Goal: Task Accomplishment & Management: Use online tool/utility

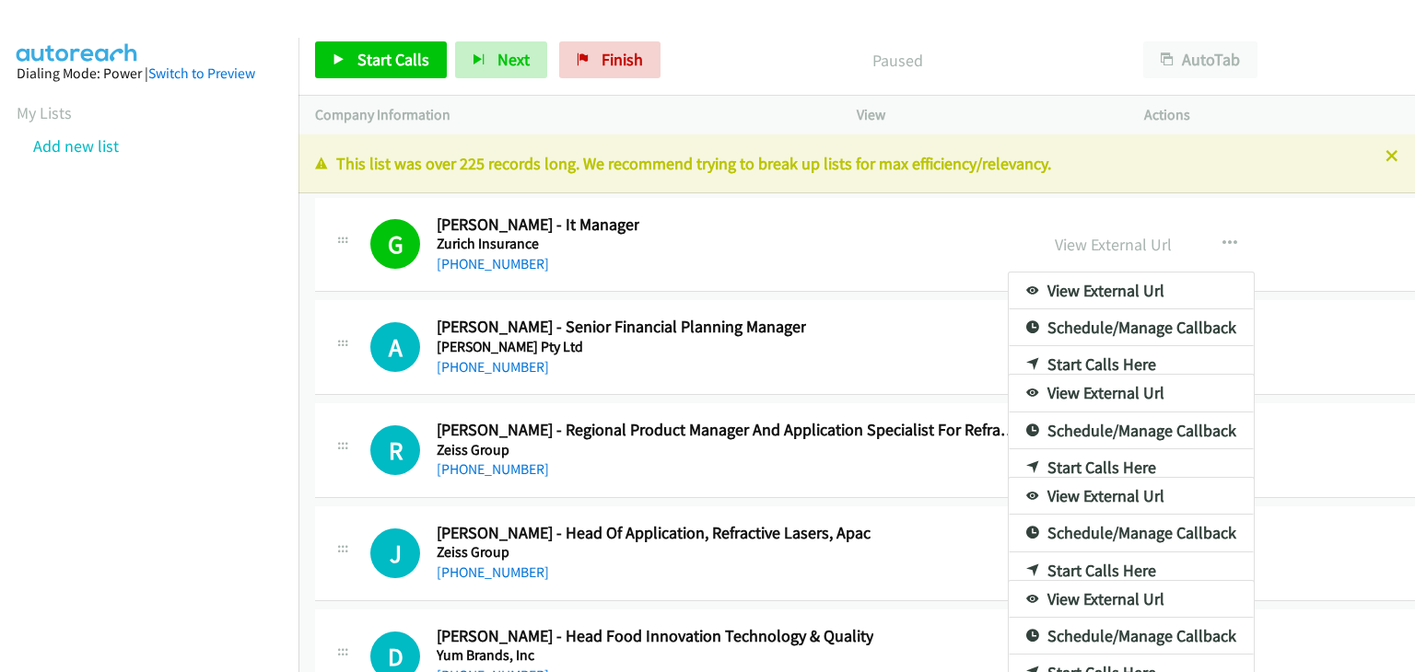
click at [134, 485] on nav "Dialing Mode: Power | Switch to Preview My Lists Add new list" at bounding box center [149, 374] width 299 height 672
click at [1054, 35] on div at bounding box center [707, 336] width 1415 height 672
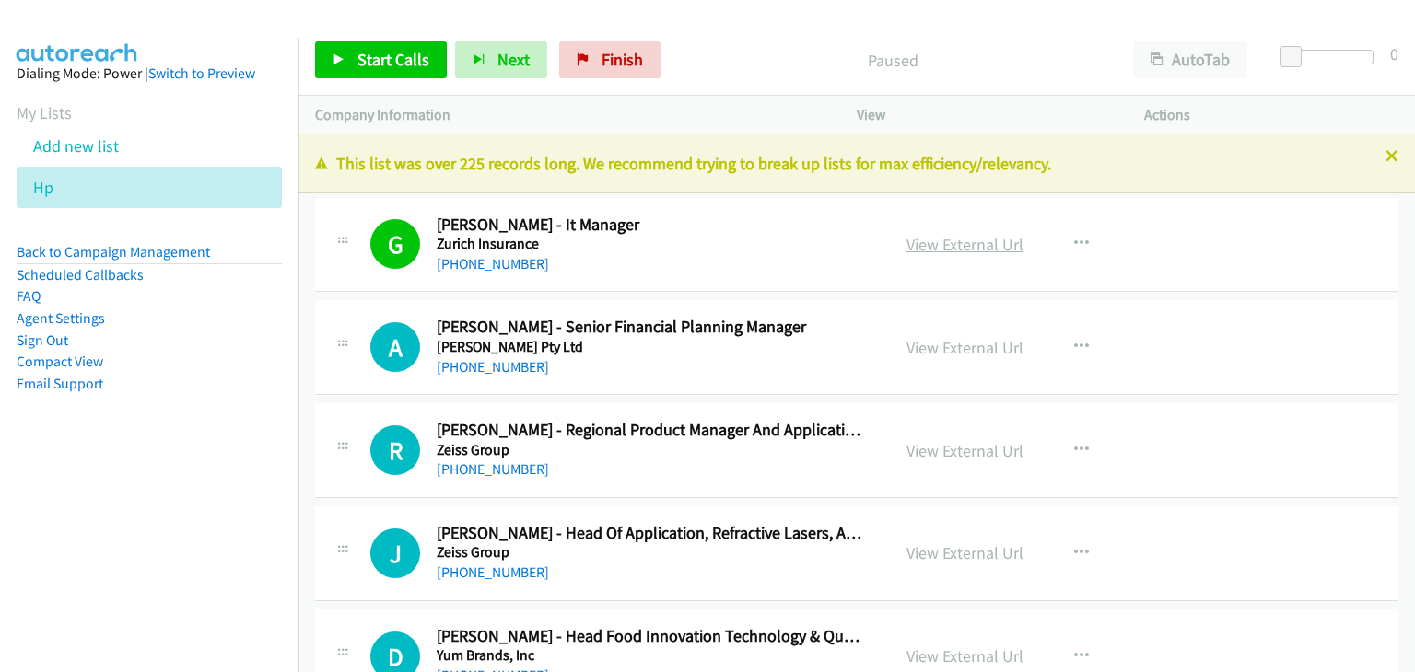
click at [958, 250] on link "View External Url" at bounding box center [964, 244] width 117 height 21
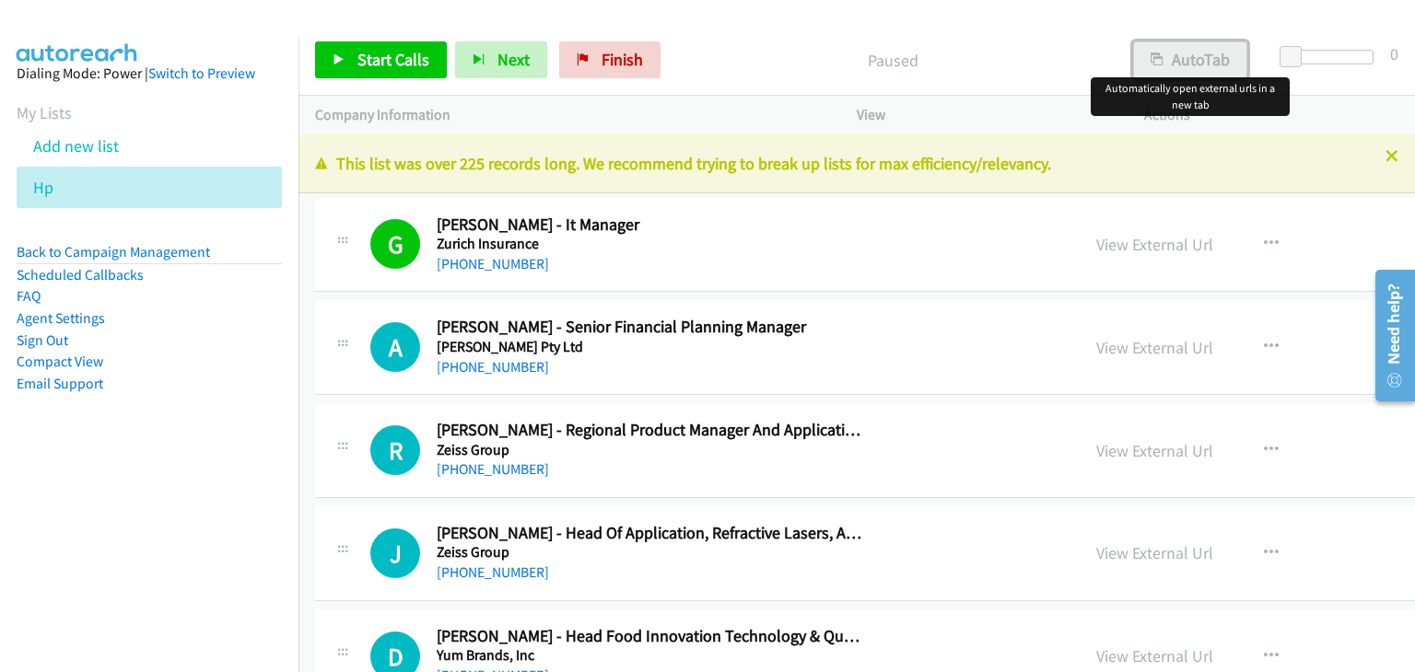
click at [1207, 53] on button "AutoTab" at bounding box center [1190, 59] width 114 height 37
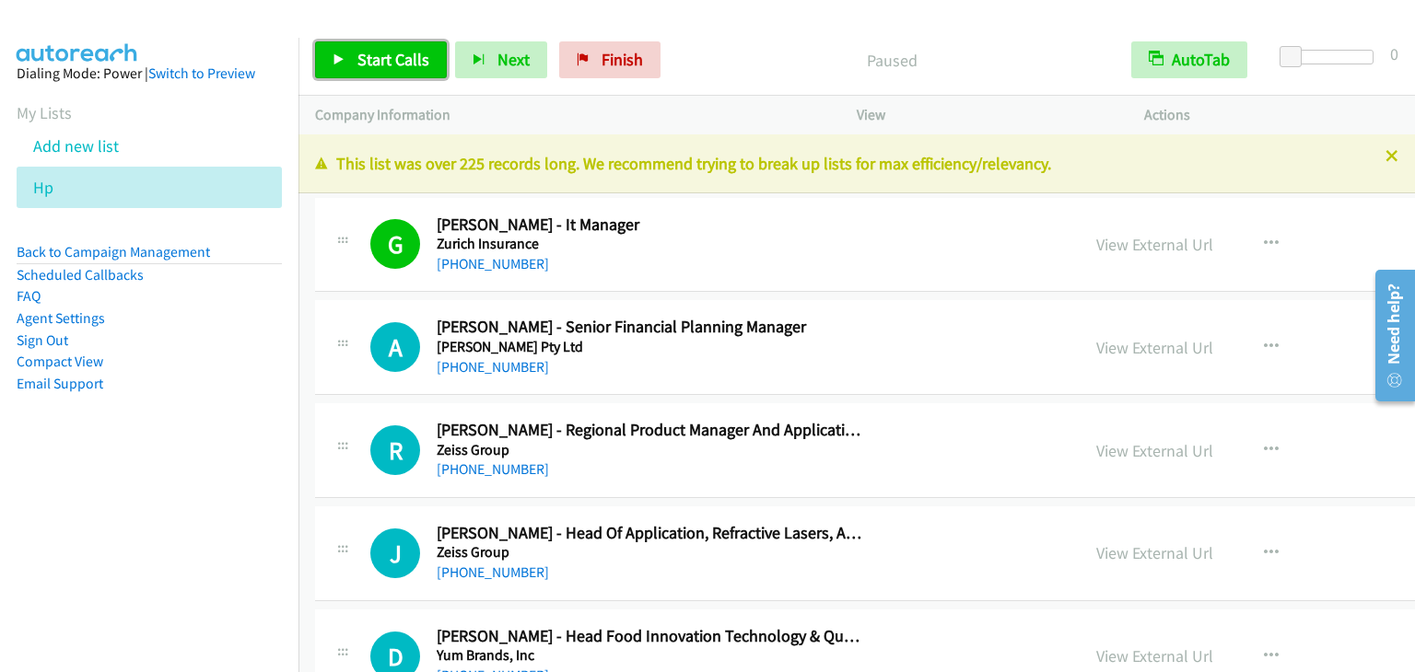
click at [405, 56] on span "Start Calls" at bounding box center [393, 59] width 72 height 21
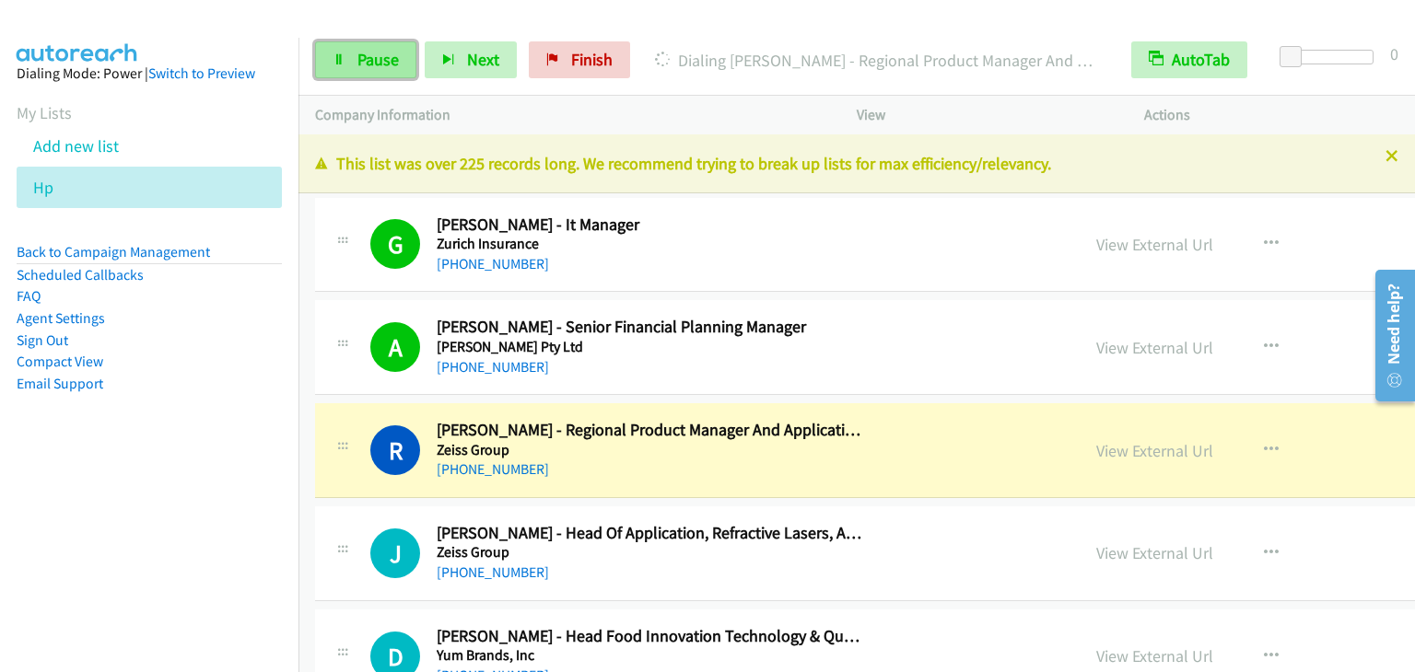
click at [376, 59] on span "Pause" at bounding box center [377, 59] width 41 height 21
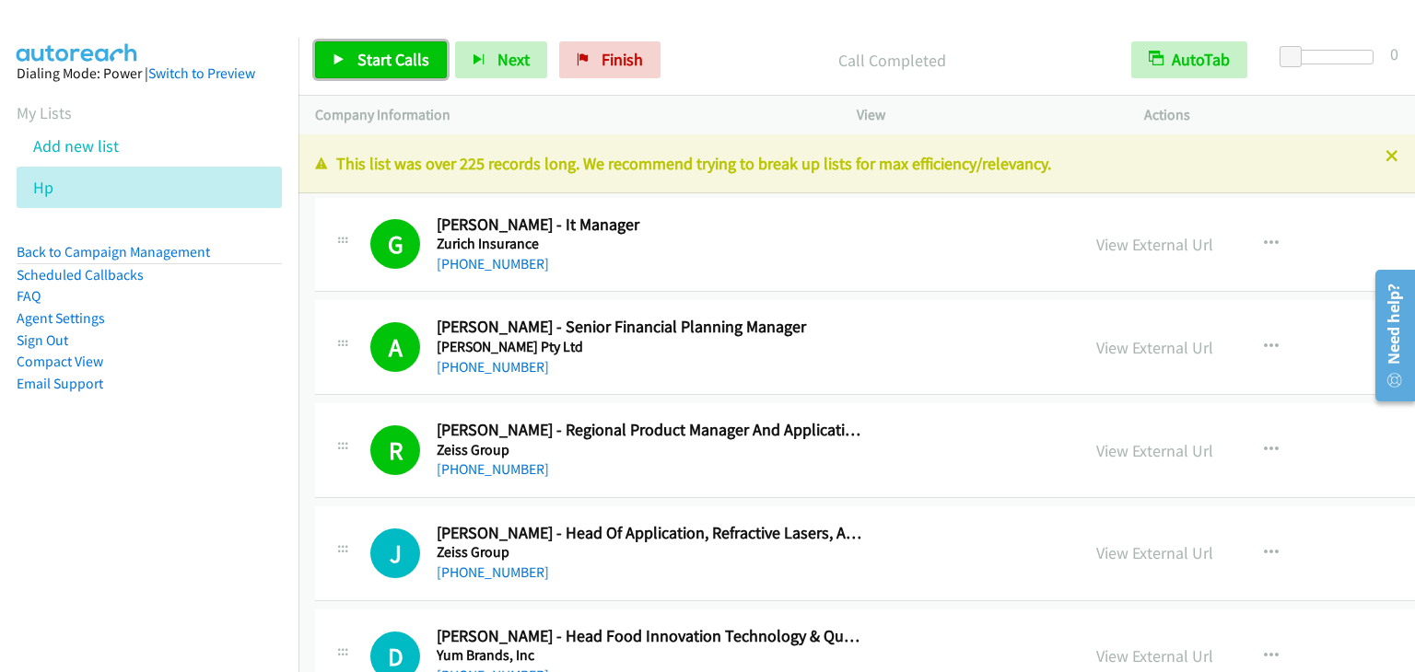
click at [380, 48] on link "Start Calls" at bounding box center [381, 59] width 132 height 37
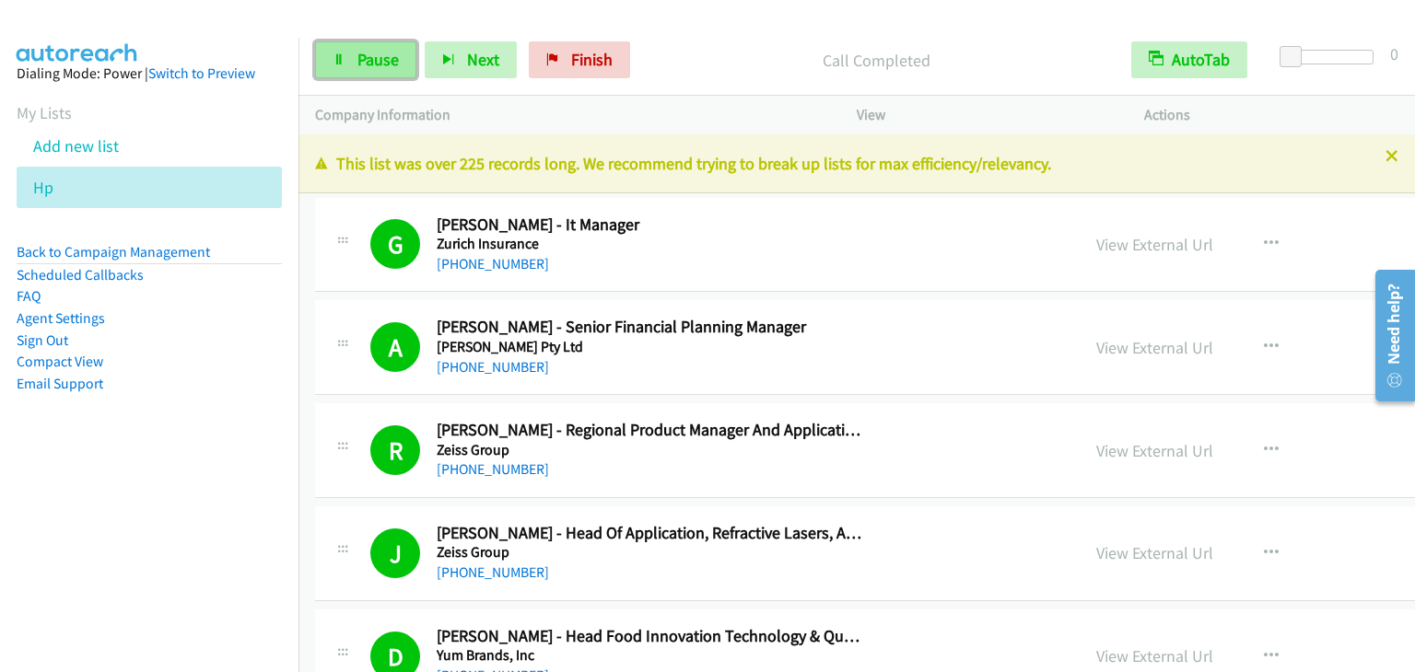
click at [372, 64] on span "Pause" at bounding box center [377, 59] width 41 height 21
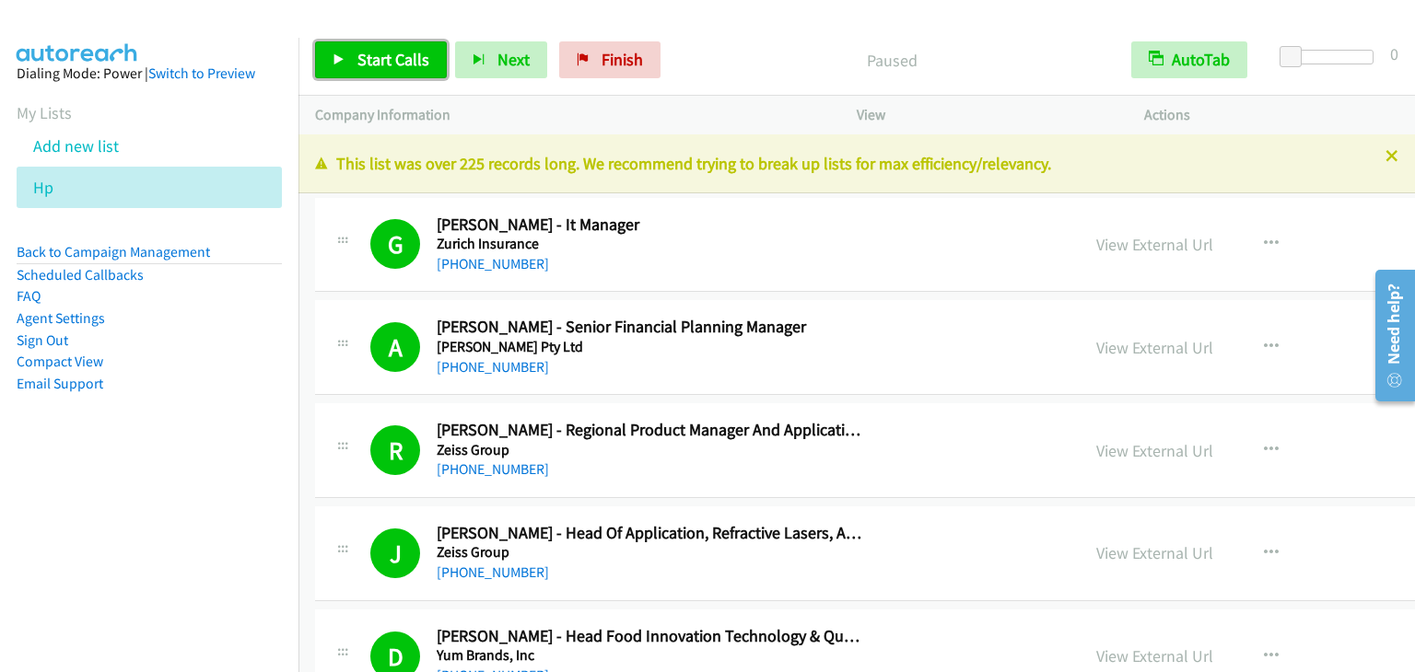
click at [420, 60] on span "Start Calls" at bounding box center [393, 59] width 72 height 21
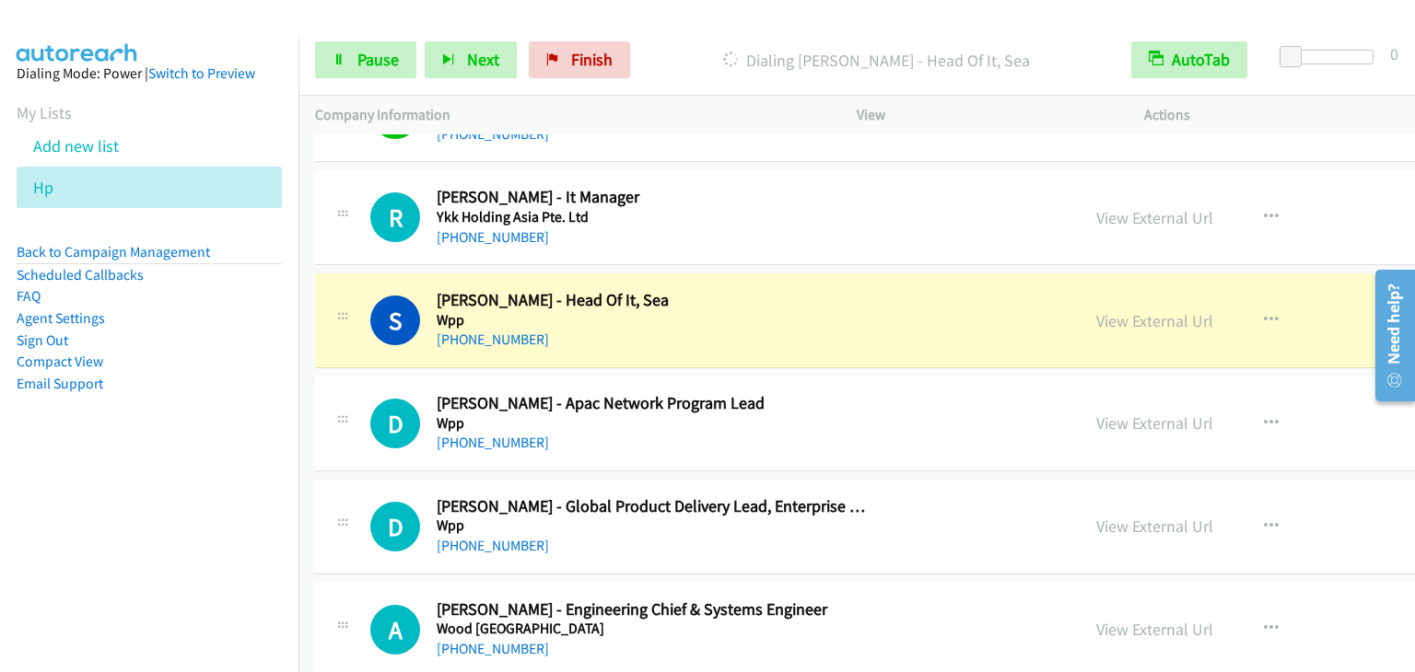
scroll to position [461, 0]
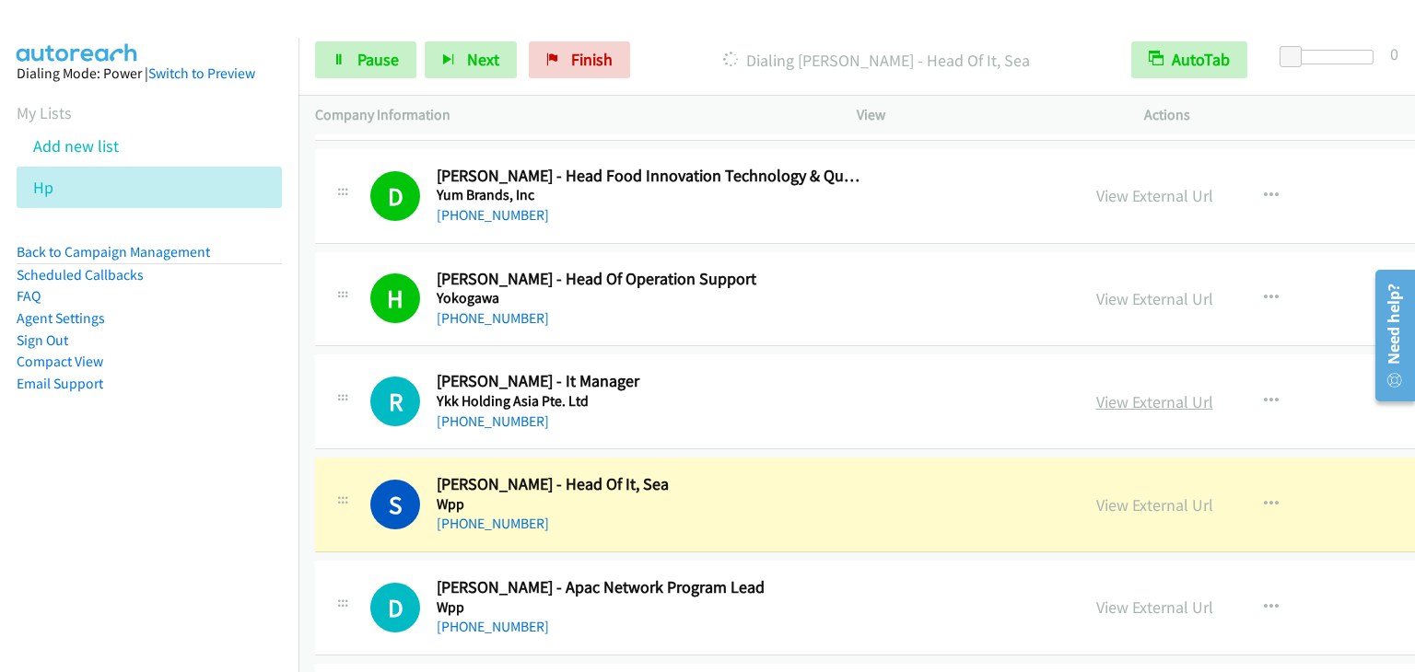
click at [1096, 398] on link "View External Url" at bounding box center [1154, 401] width 117 height 21
click at [365, 58] on span "Pause" at bounding box center [377, 59] width 41 height 21
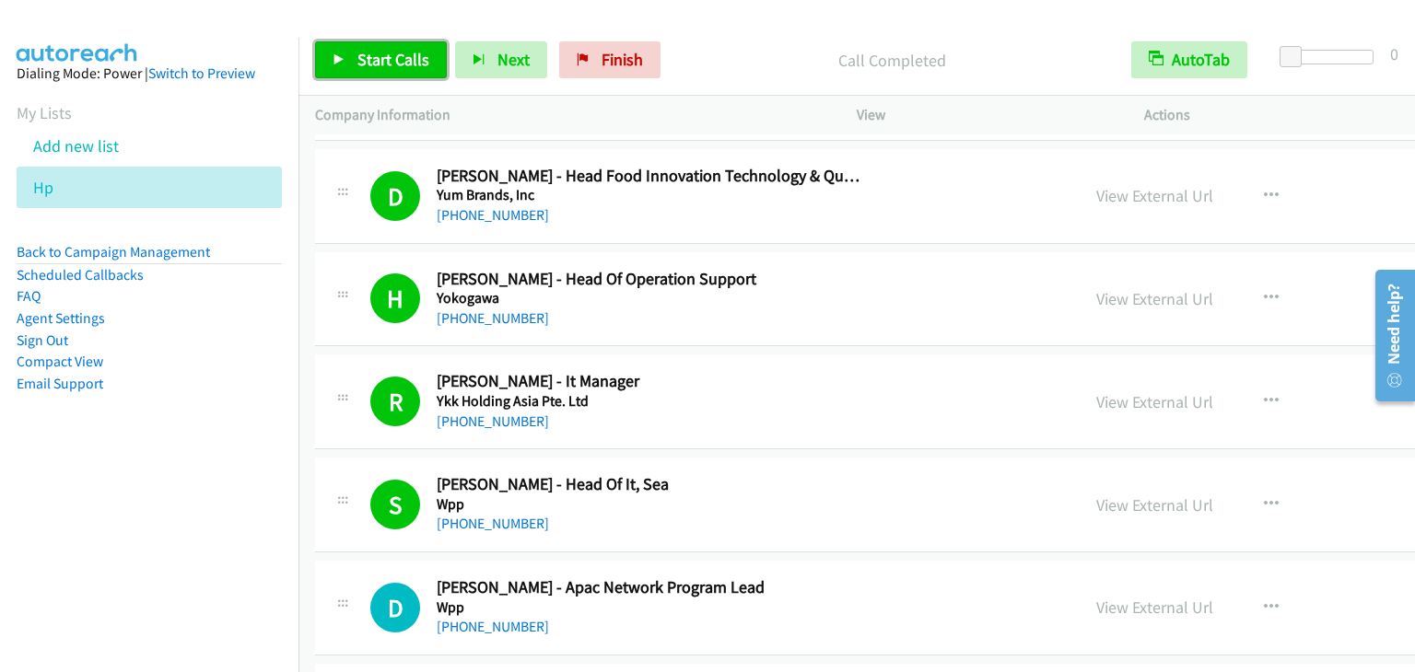
click at [391, 56] on span "Start Calls" at bounding box center [393, 59] width 72 height 21
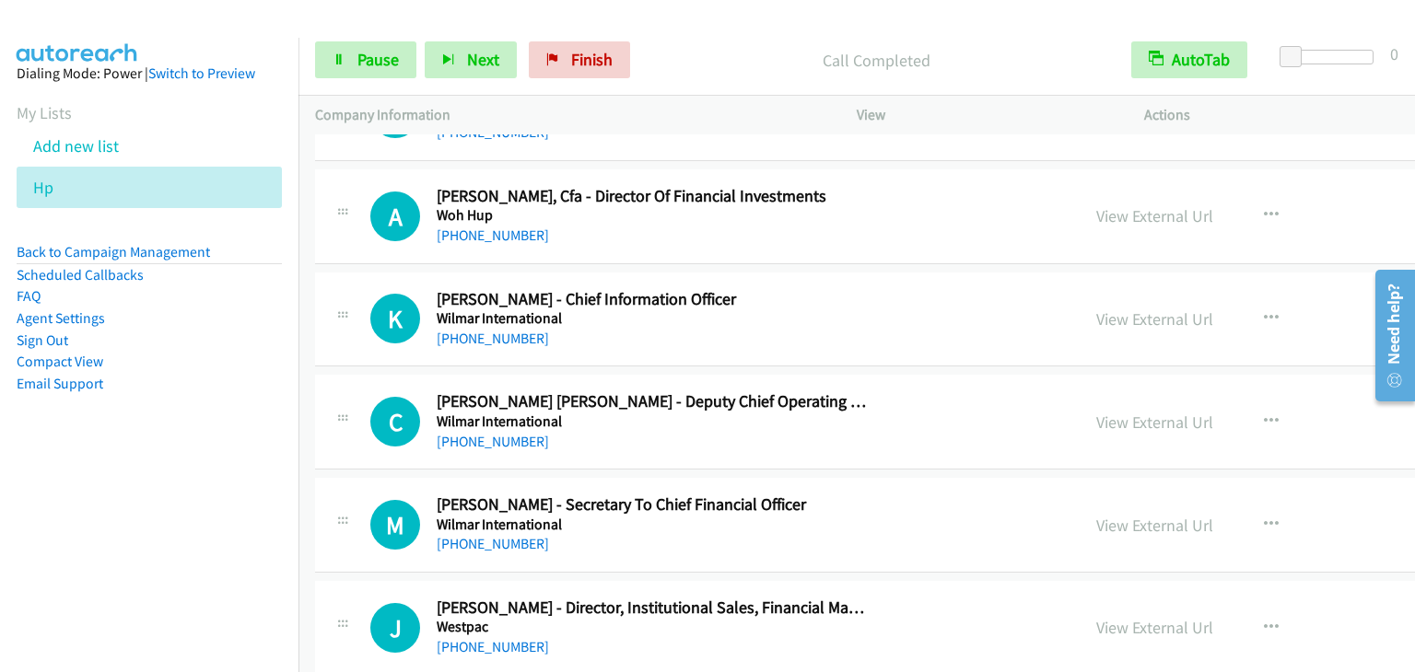
scroll to position [1658, 0]
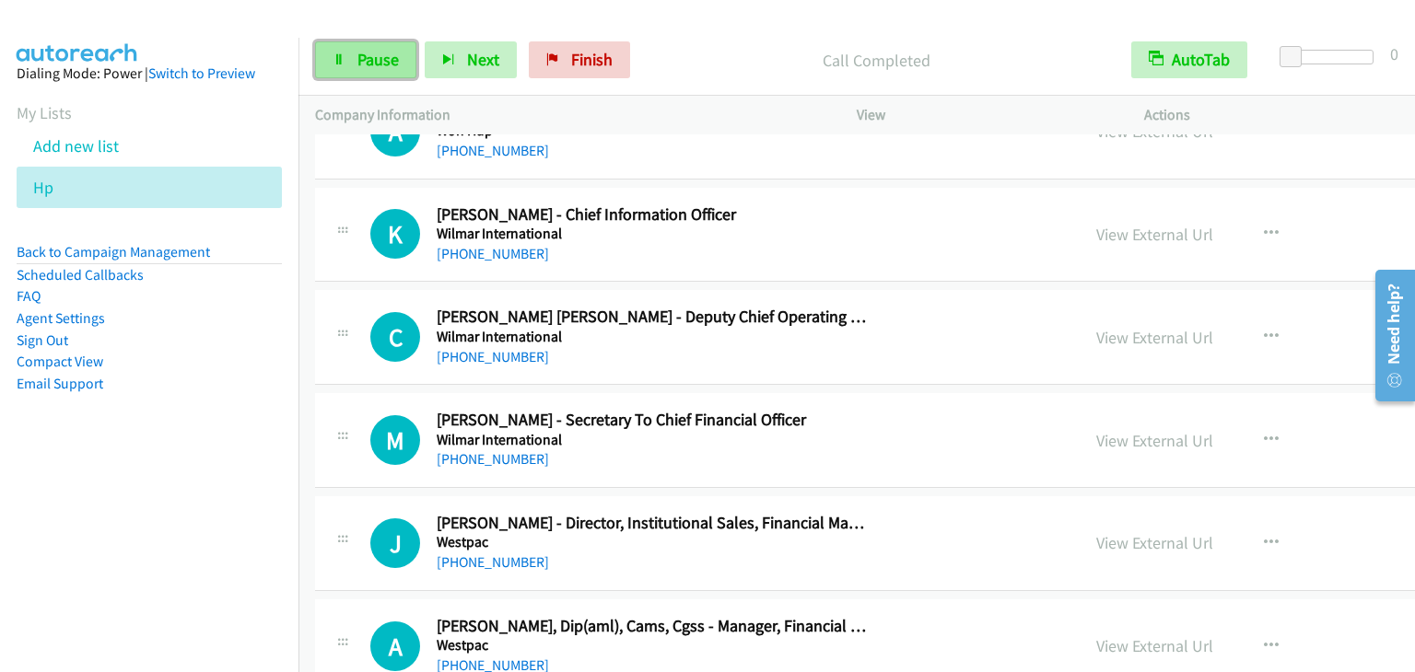
click at [366, 74] on link "Pause" at bounding box center [365, 59] width 101 height 37
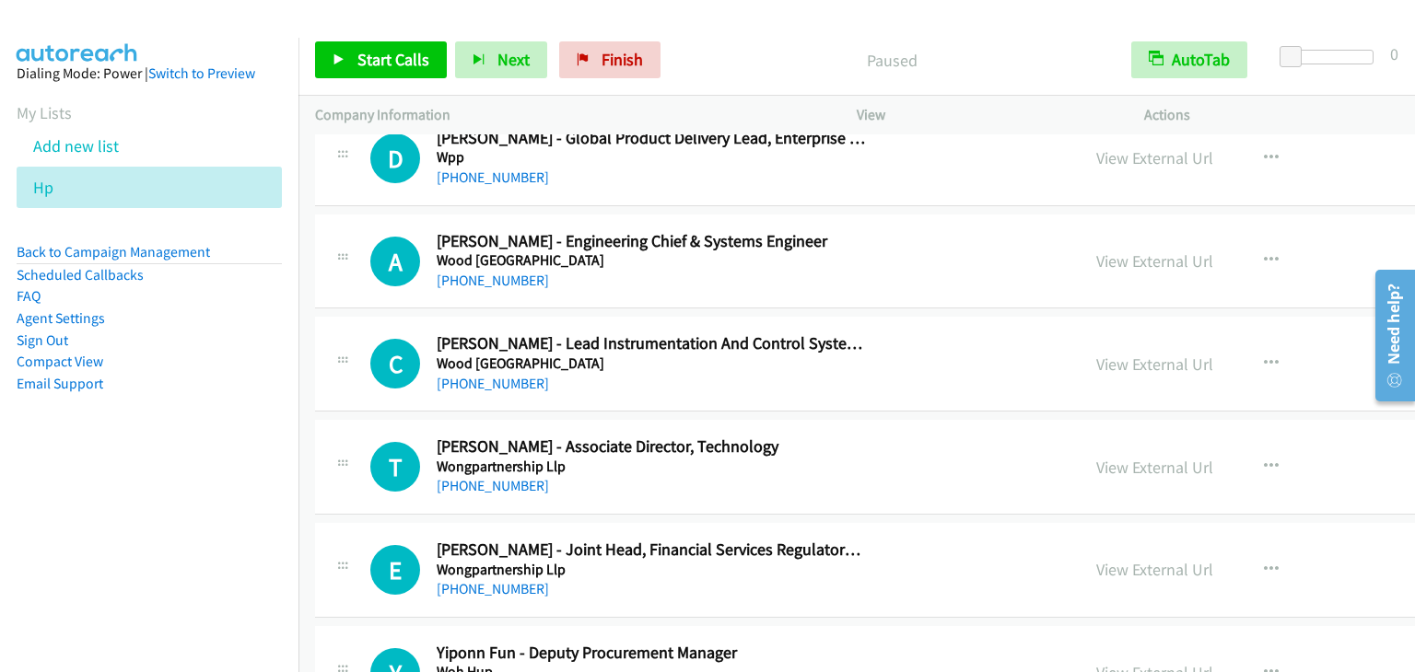
scroll to position [829, 0]
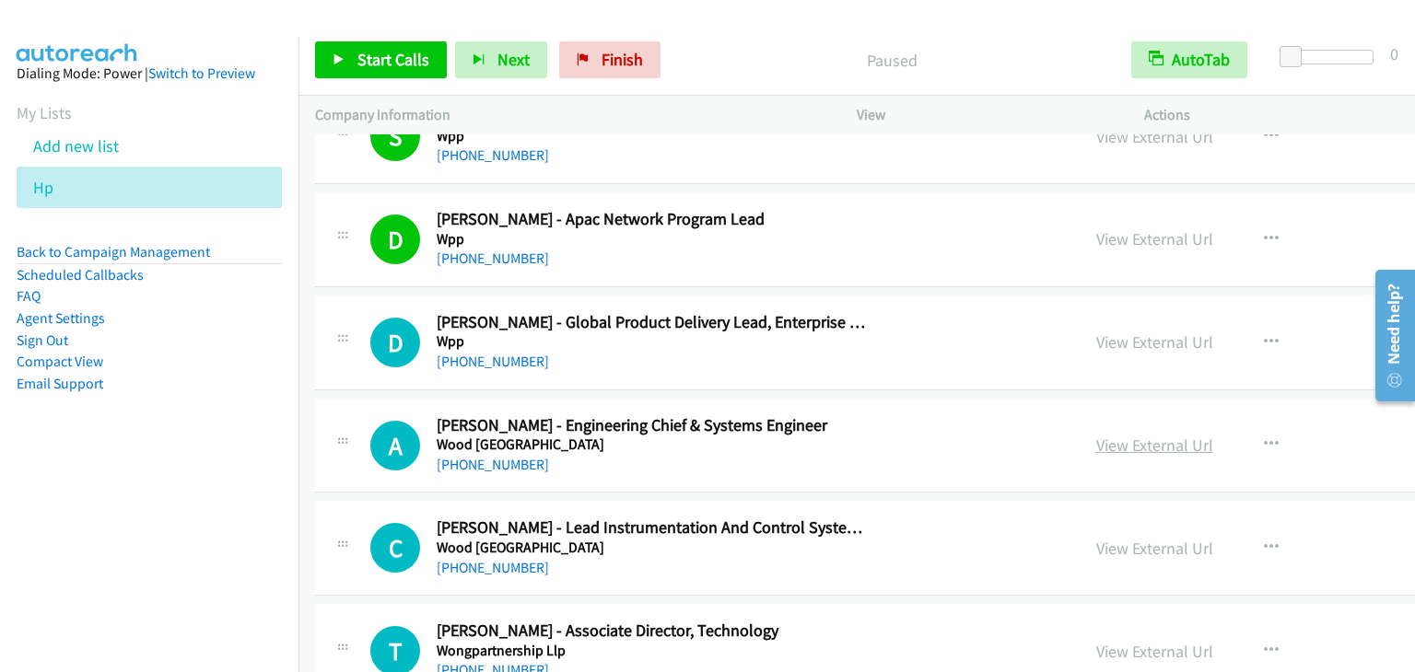
click at [1096, 439] on link "View External Url" at bounding box center [1154, 445] width 117 height 21
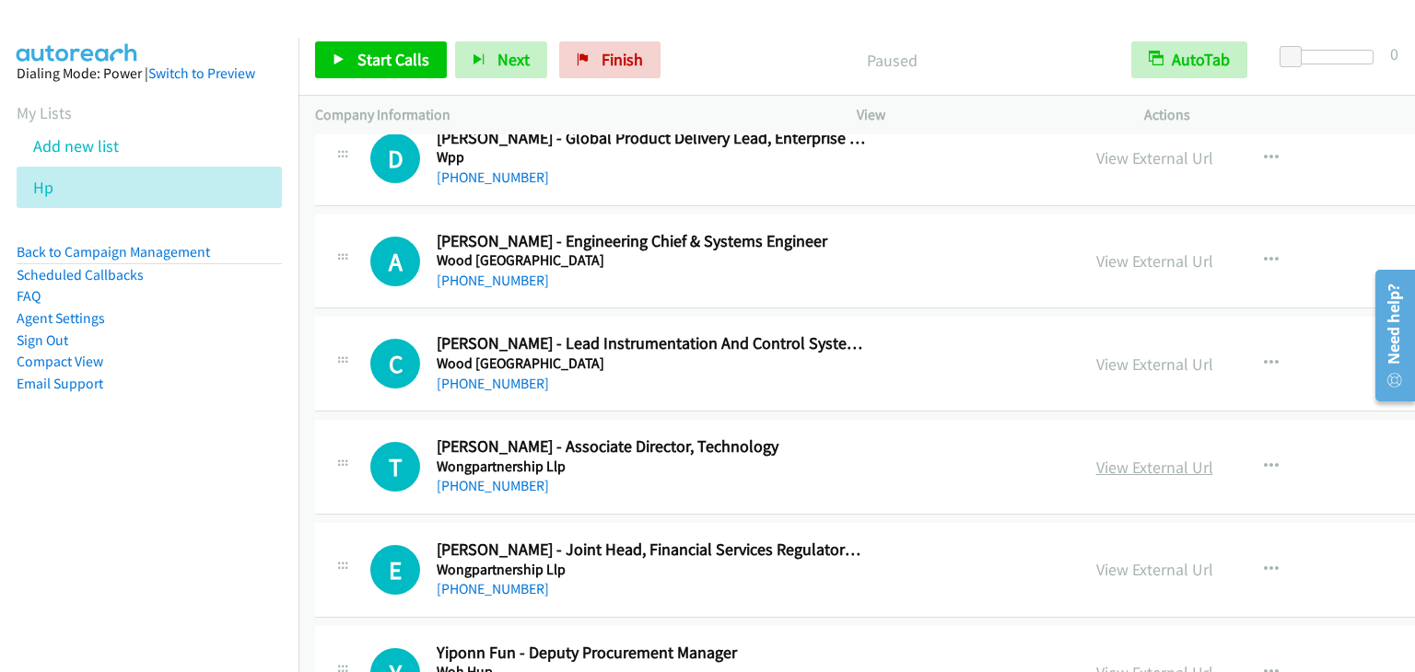
click at [1096, 457] on link "View External Url" at bounding box center [1154, 467] width 117 height 21
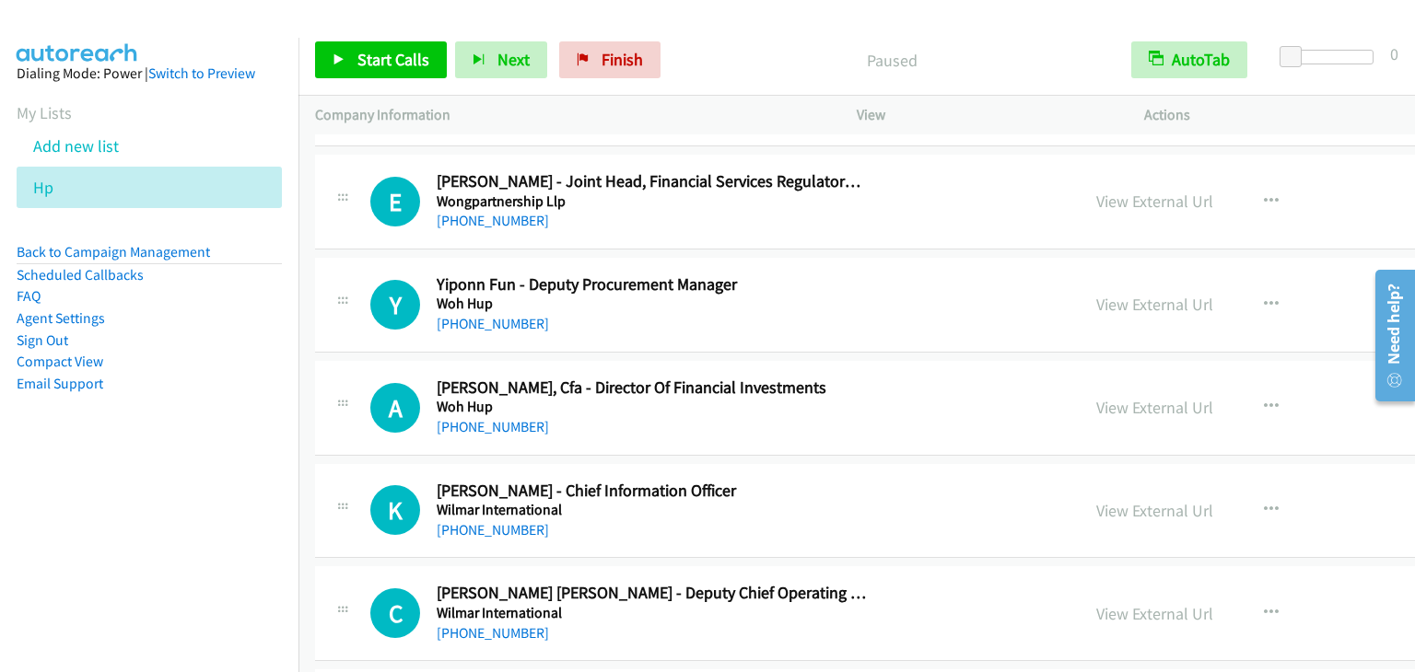
scroll to position [1566, 0]
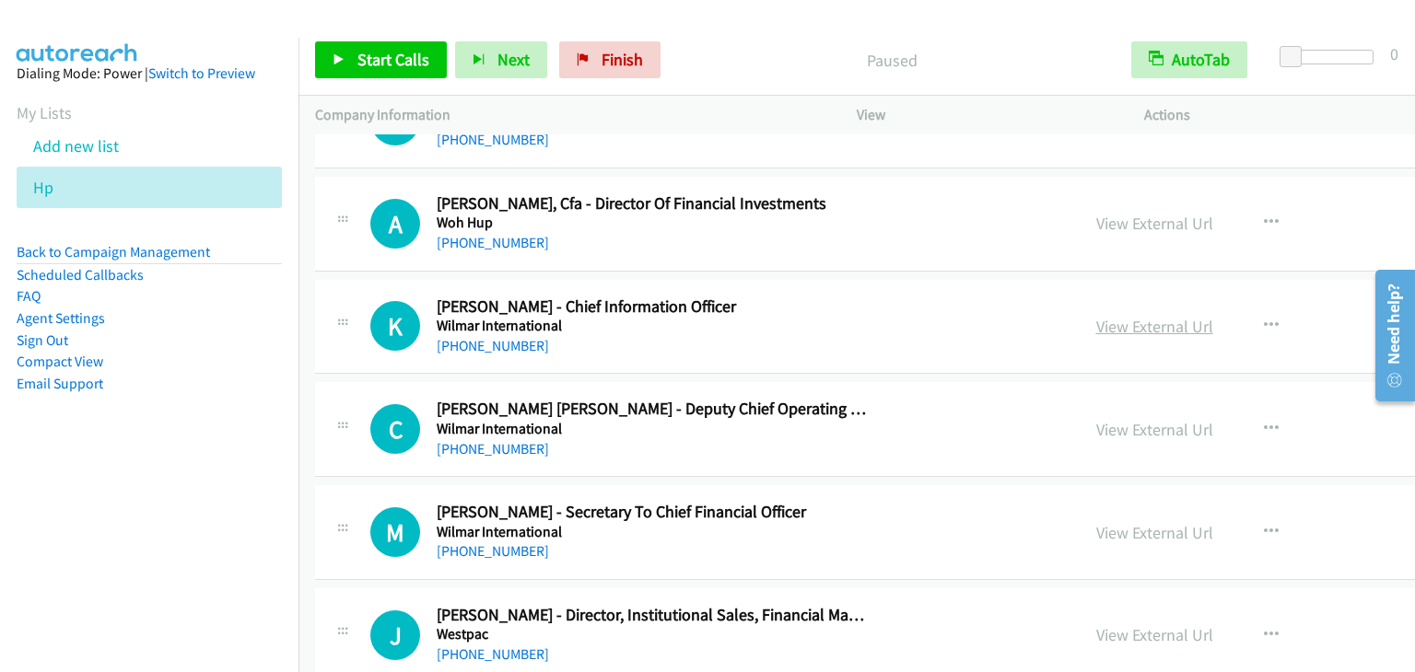
click at [1096, 326] on link "View External Url" at bounding box center [1154, 326] width 117 height 21
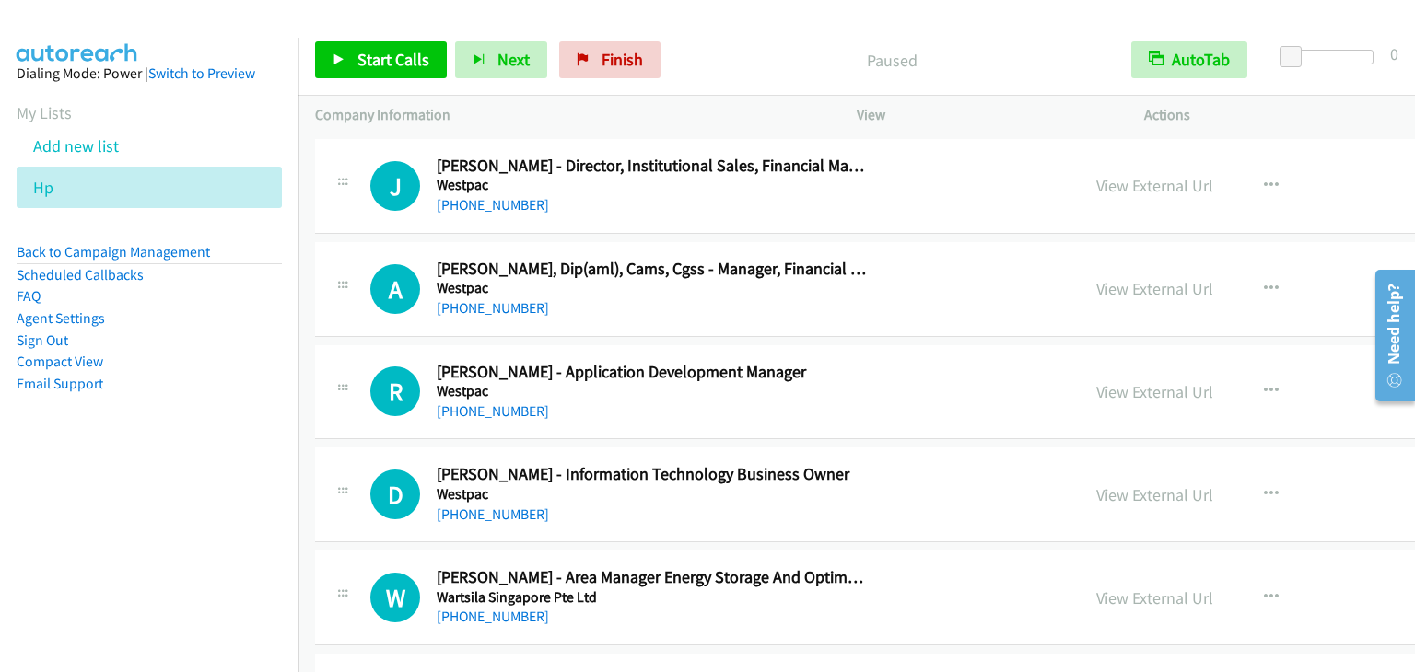
scroll to position [2026, 0]
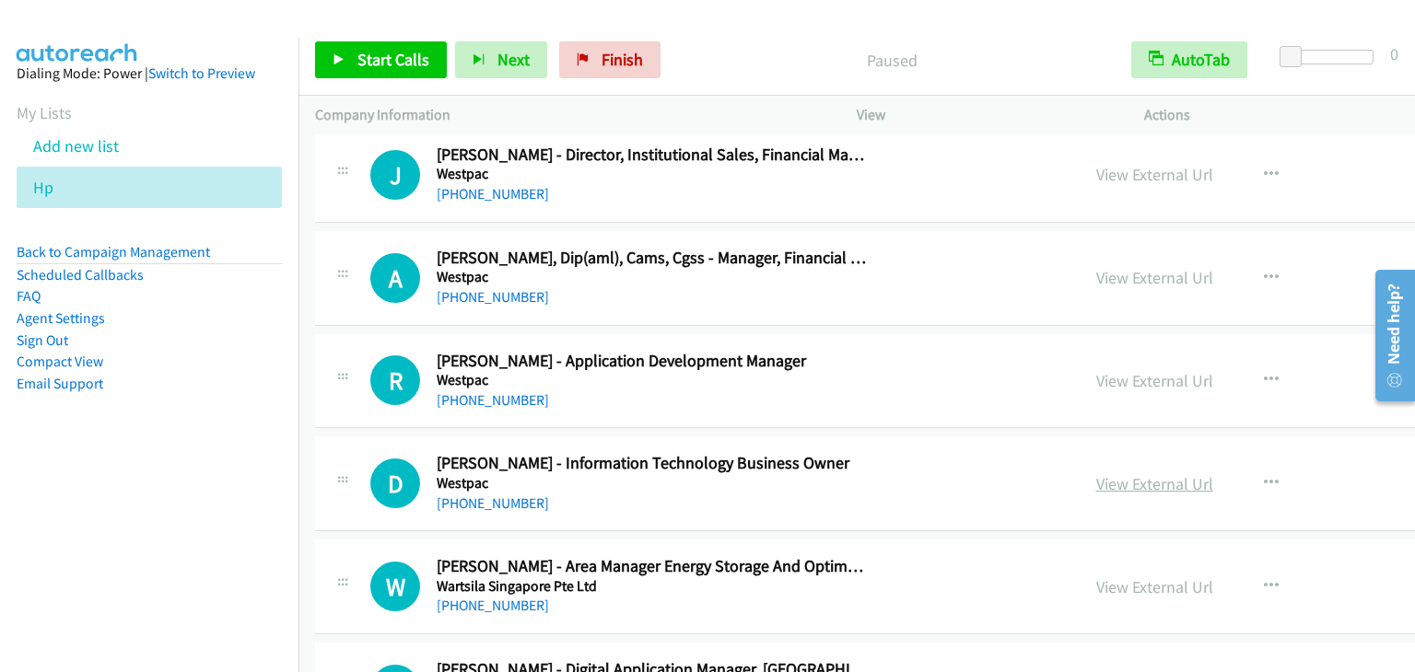
click at [1096, 474] on link "View External Url" at bounding box center [1154, 483] width 117 height 21
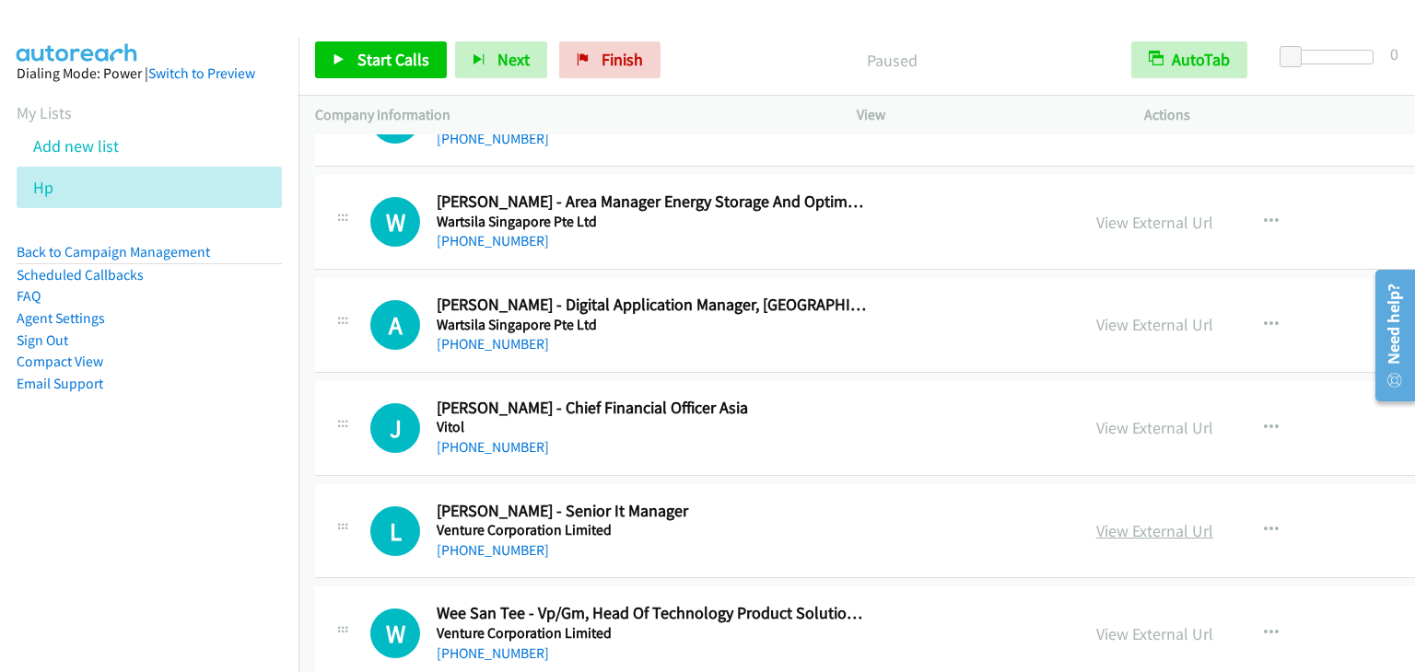
scroll to position [2395, 0]
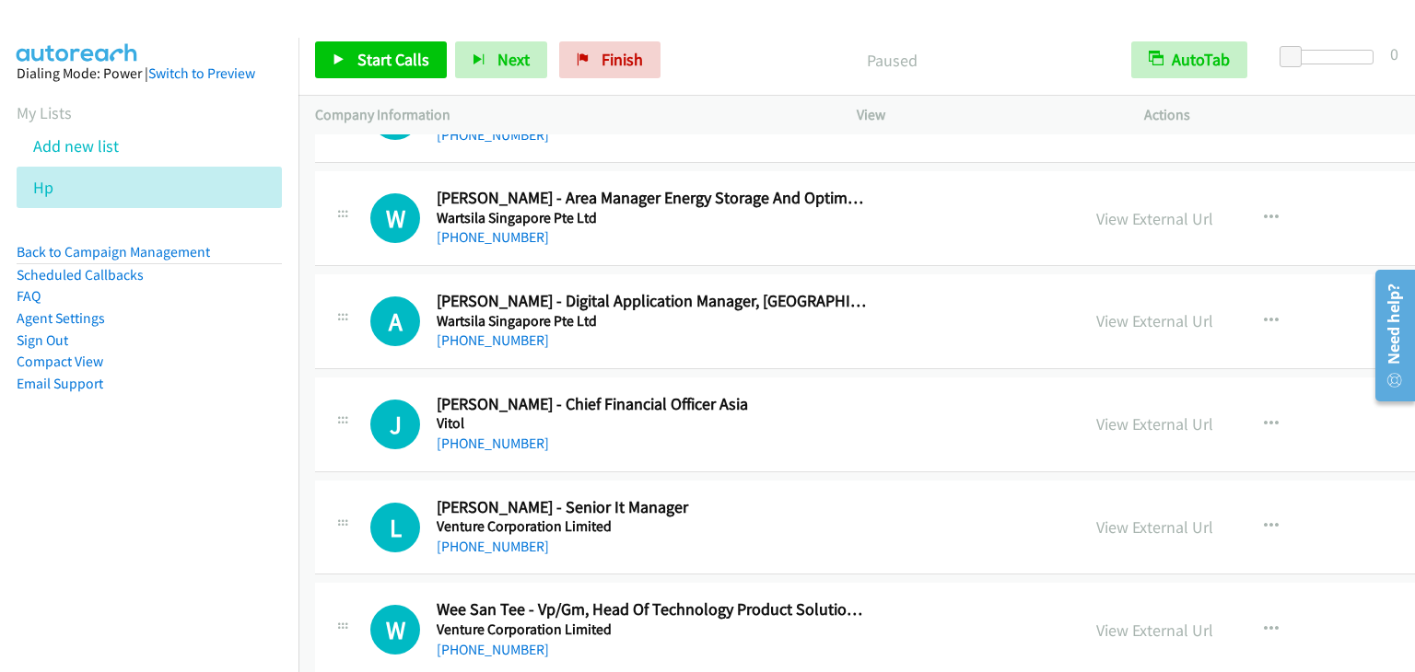
drag, startPoint x: 1011, startPoint y: 521, endPoint x: 1096, endPoint y: 488, distance: 91.0
click at [1096, 523] on link "View External Url" at bounding box center [1154, 527] width 117 height 21
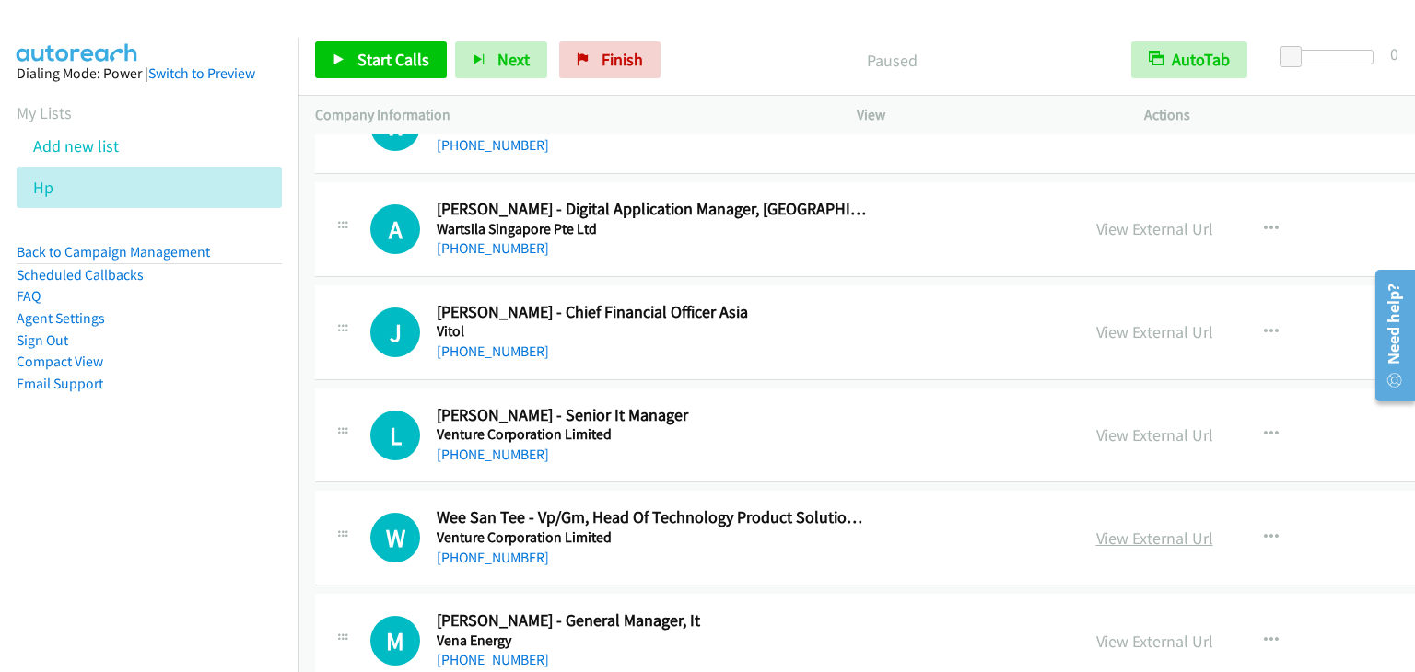
click at [1096, 537] on link "View External Url" at bounding box center [1154, 538] width 117 height 21
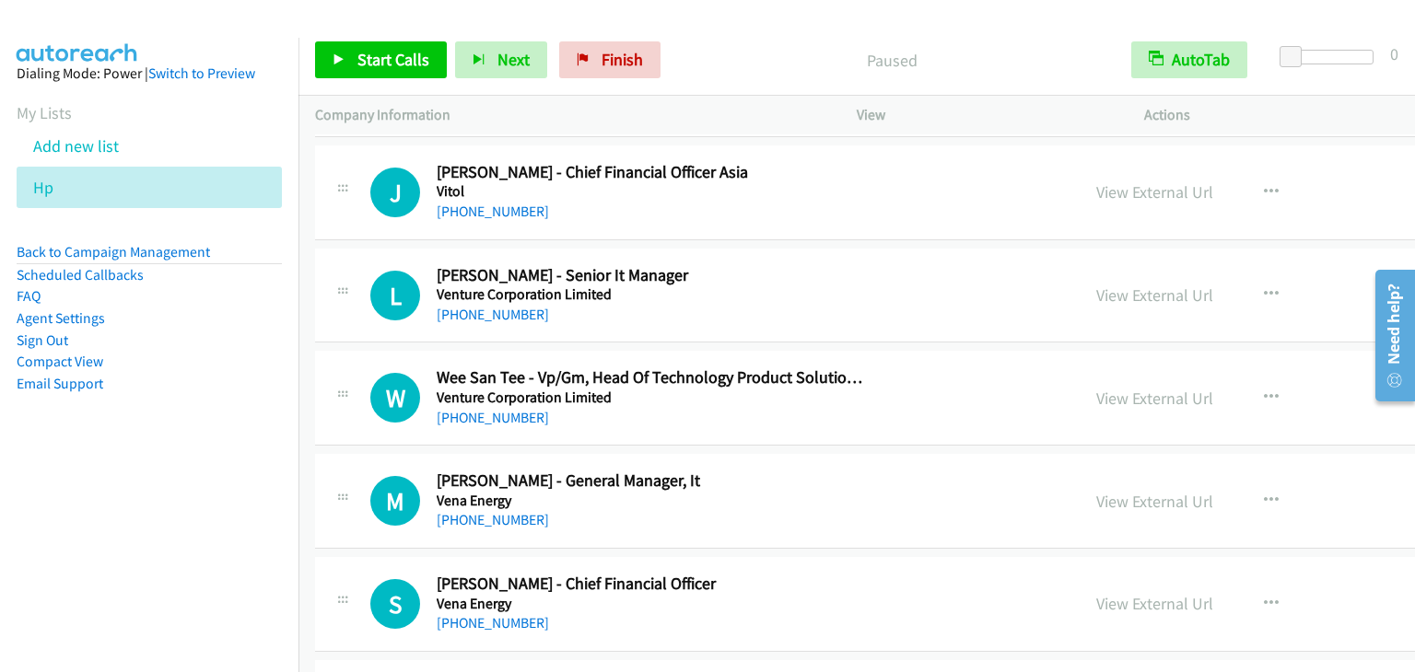
scroll to position [2671, 0]
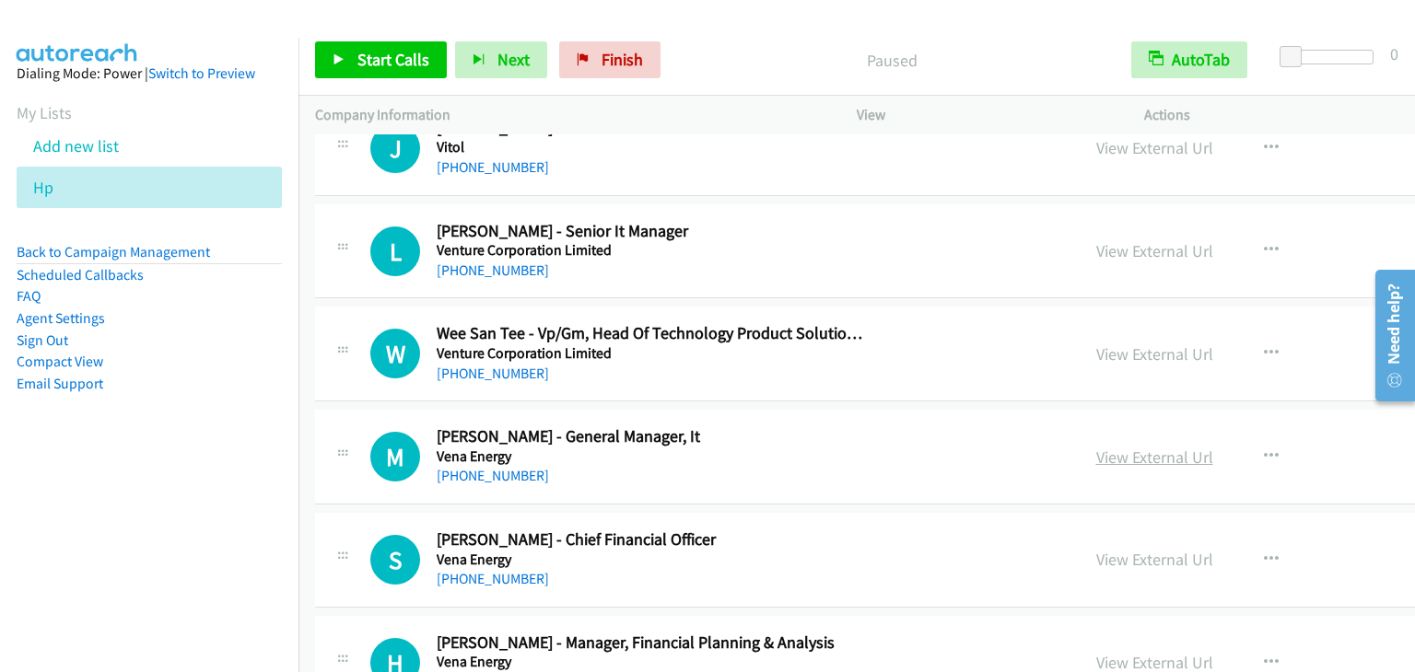
click at [1096, 448] on link "View External Url" at bounding box center [1154, 457] width 117 height 21
